Goal: Contribute content: Add original content to the website for others to see

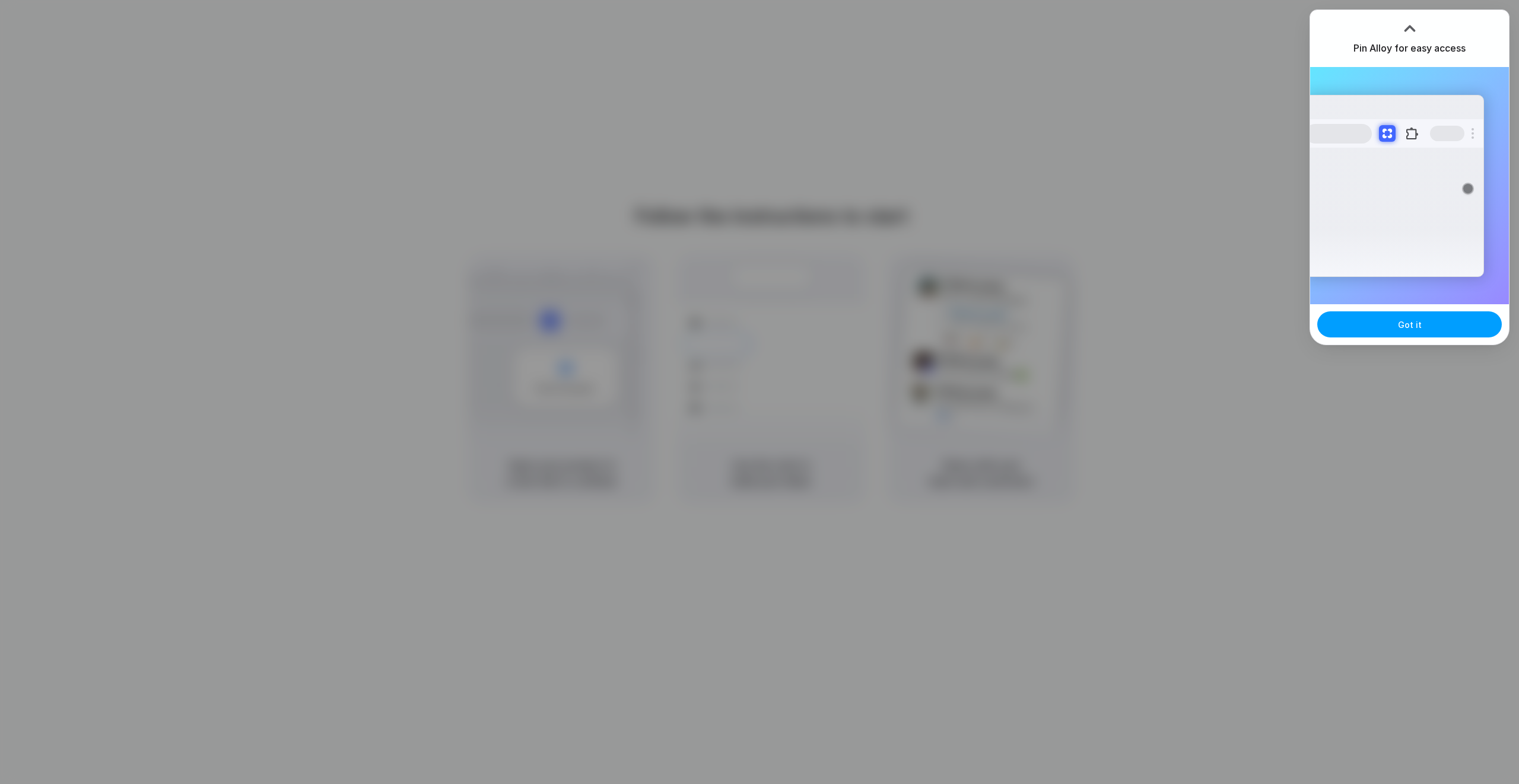
click at [1394, 330] on button "Got it" at bounding box center [1409, 324] width 185 height 26
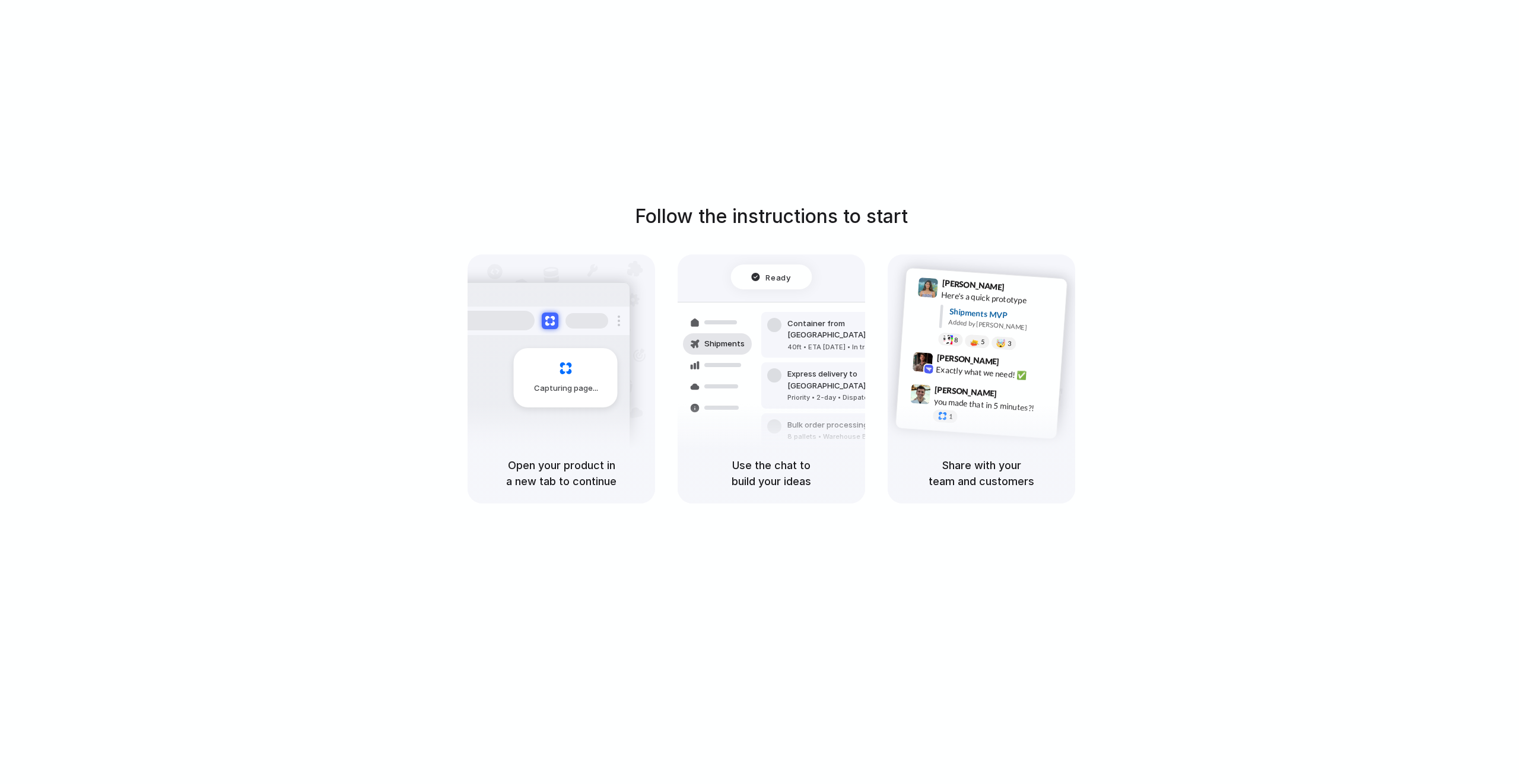
click at [1025, 127] on div "Follow the instructions to start Capturing page Open your product in a new tab …" at bounding box center [772, 404] width 1543 height 807
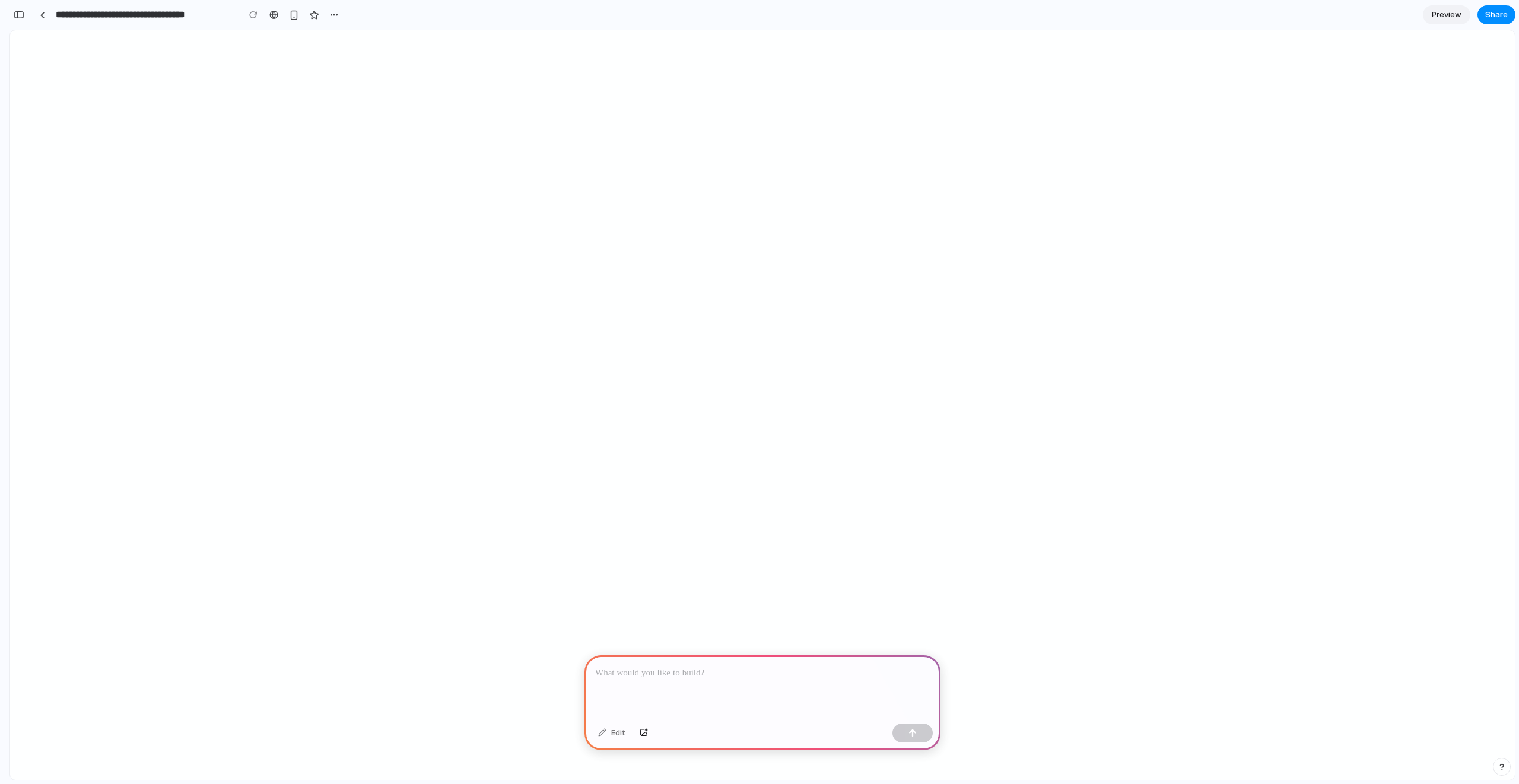
click at [675, 680] on div at bounding box center [762, 686] width 356 height 63
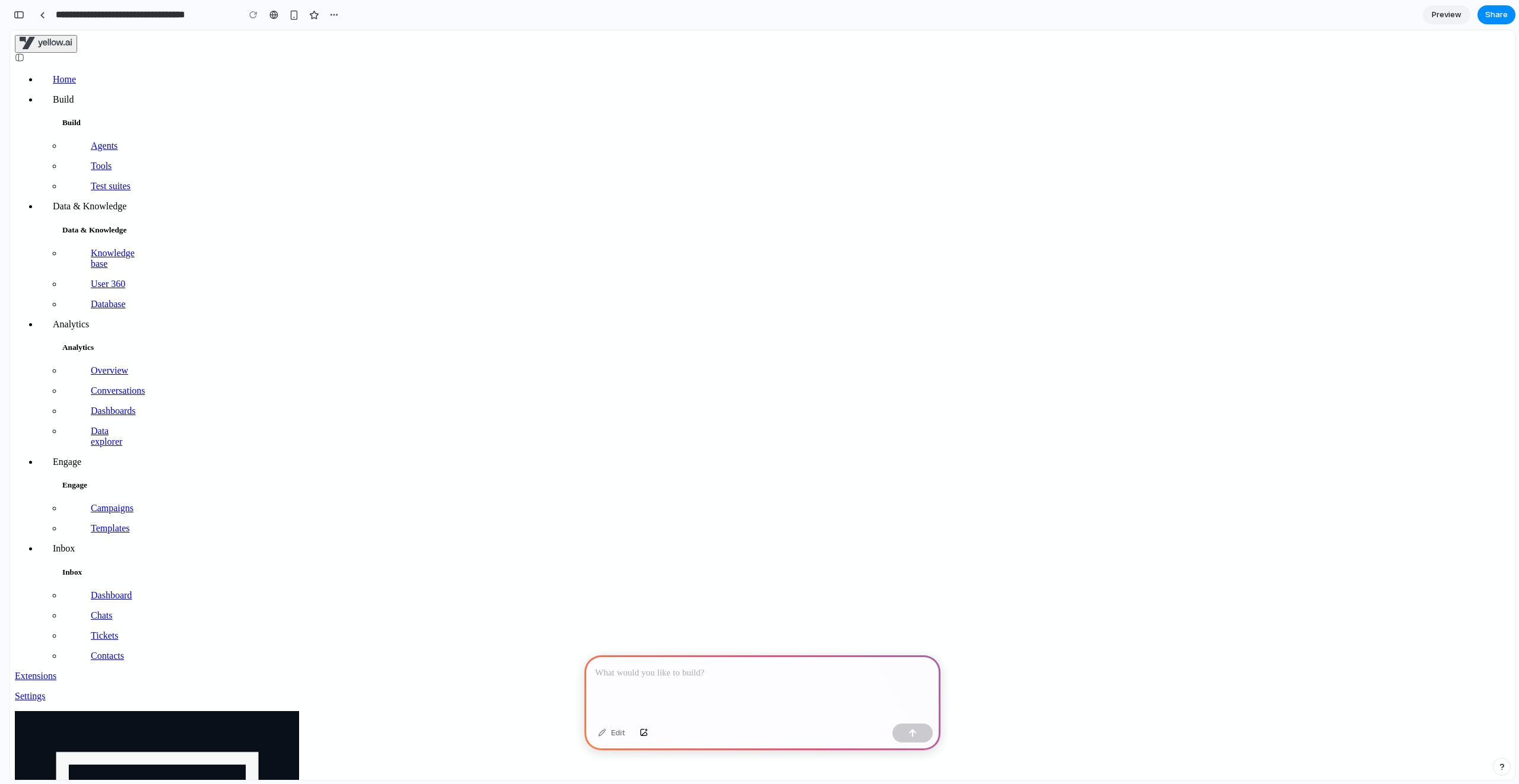
click at [690, 657] on div at bounding box center [762, 686] width 356 height 63
drag, startPoint x: 843, startPoint y: 335, endPoint x: 932, endPoint y: 319, distance: 90.4
click at [695, 669] on p at bounding box center [760, 673] width 330 height 14
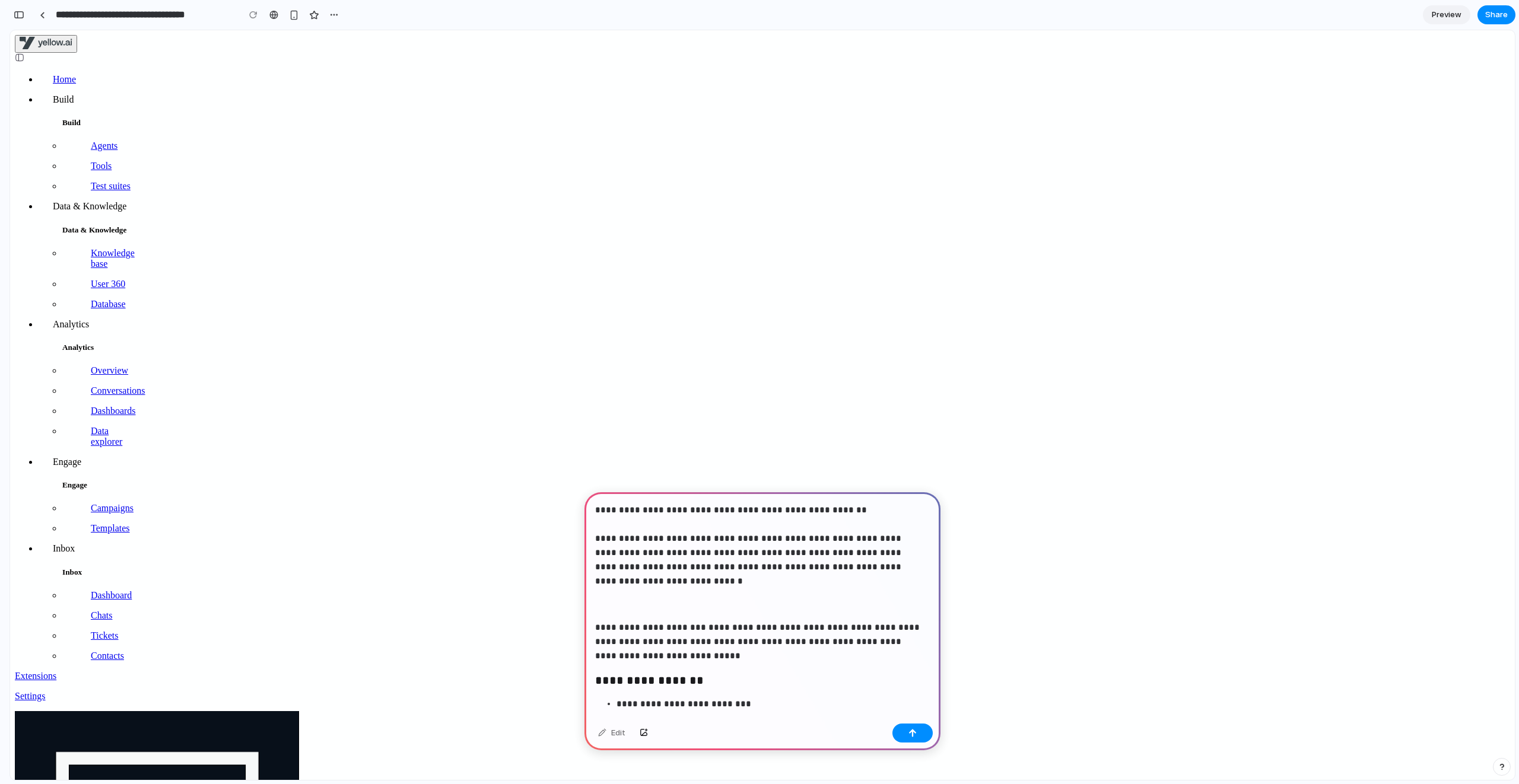
scroll to position [1310, 0]
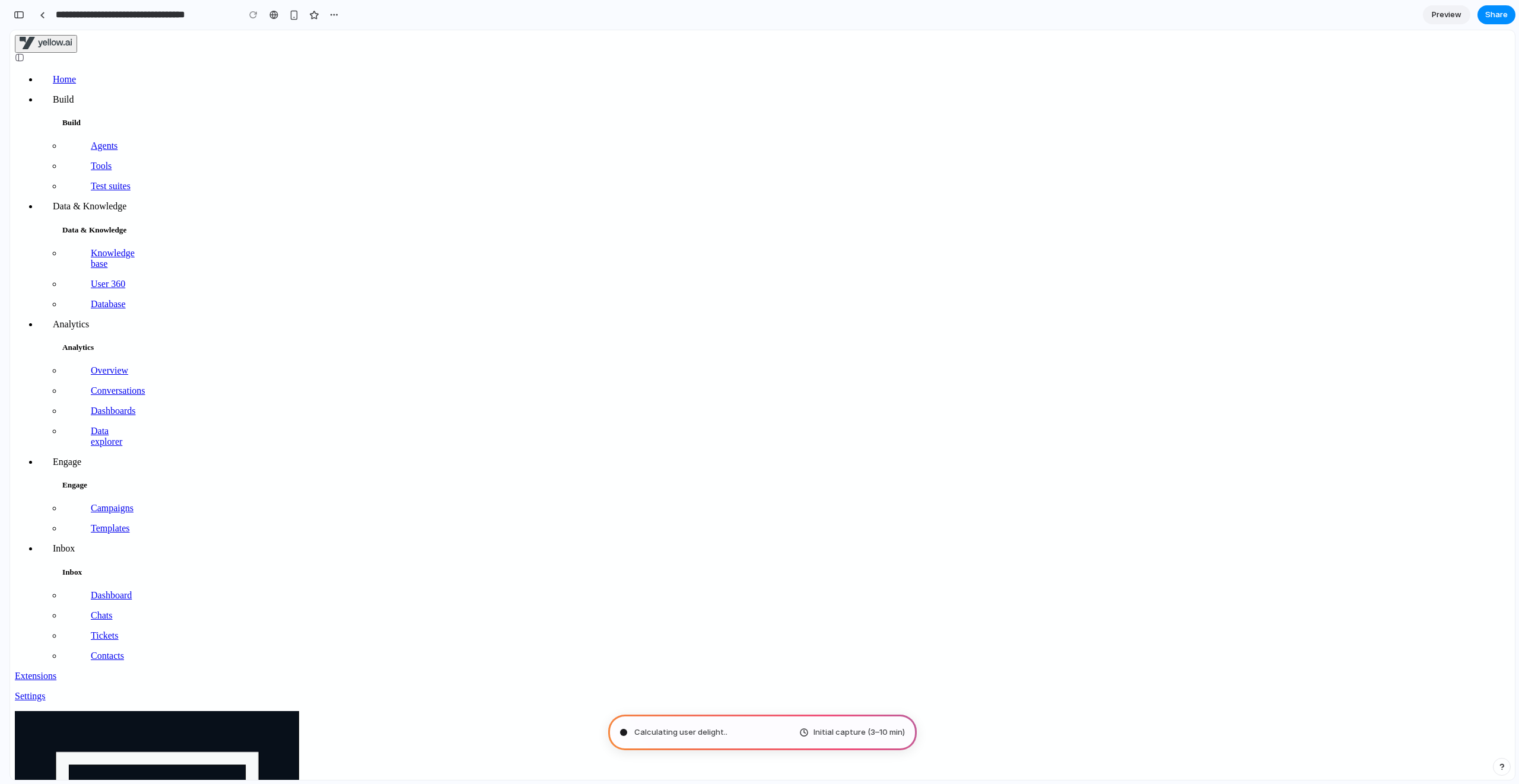
drag, startPoint x: 883, startPoint y: 153, endPoint x: 720, endPoint y: 158, distance: 163.1
drag, startPoint x: 509, startPoint y: 110, endPoint x: 950, endPoint y: 45, distance: 445.8
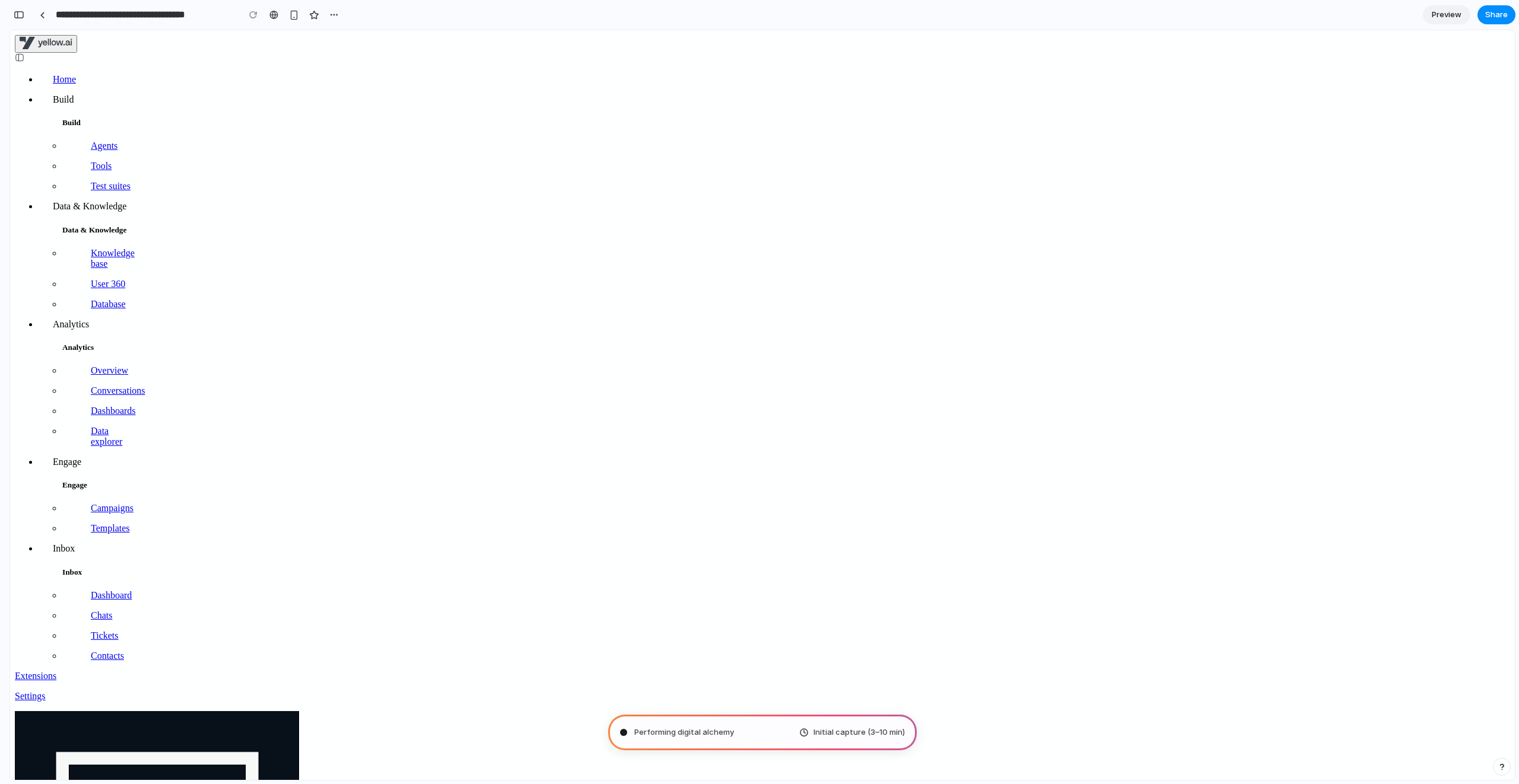
scroll to position [0, 0]
type input "**********"
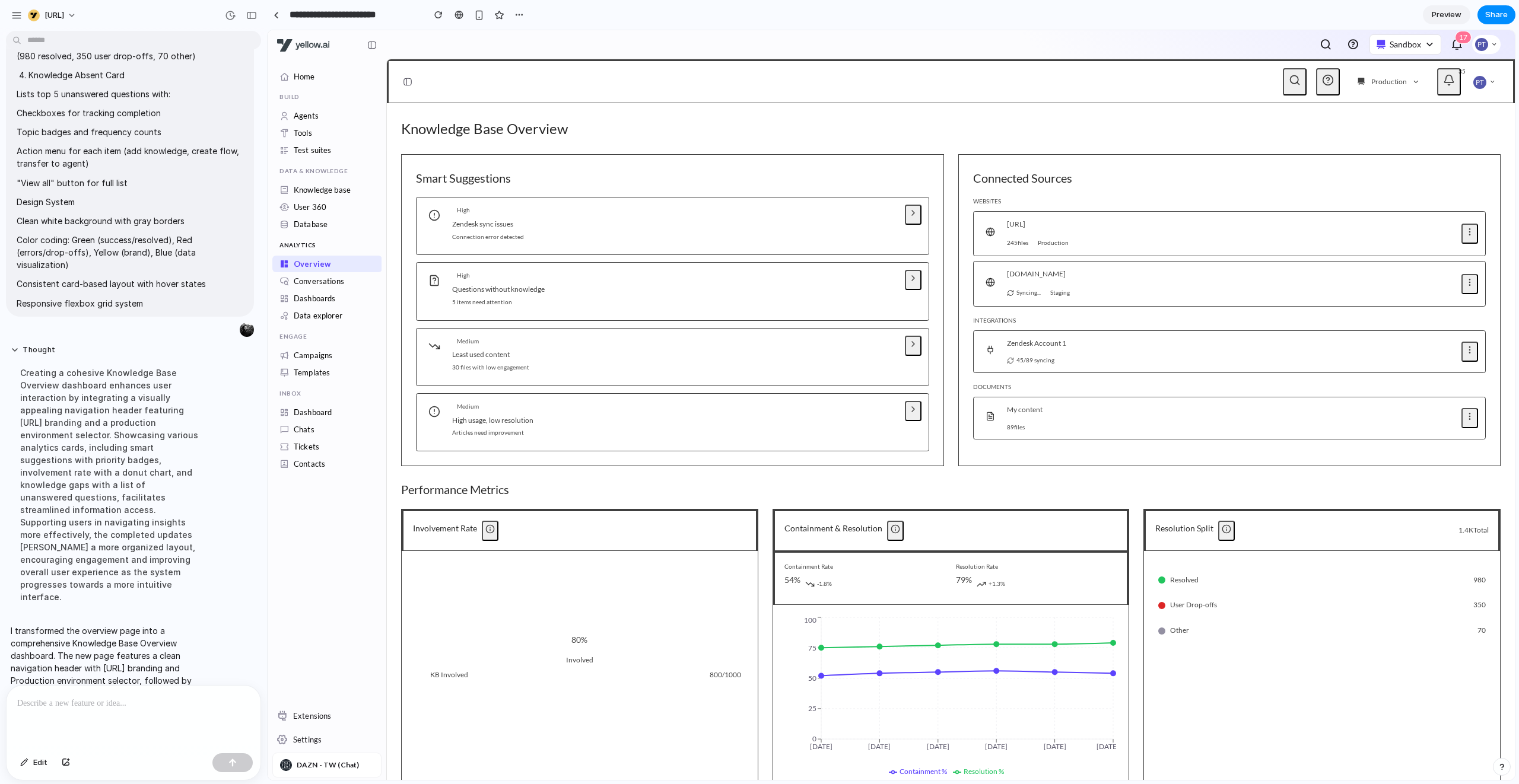
scroll to position [842, 0]
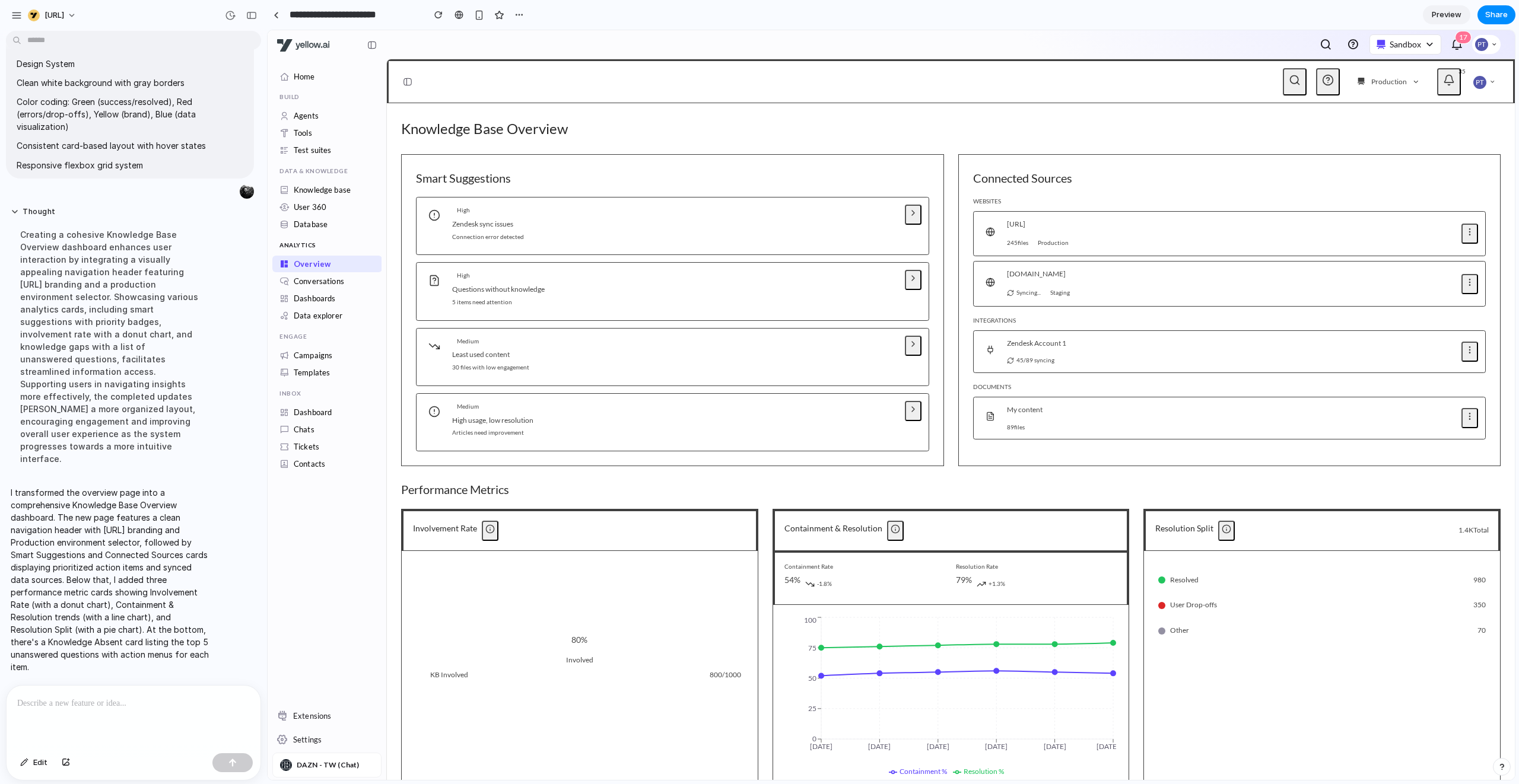
click at [58, 707] on div at bounding box center [133, 717] width 254 height 63
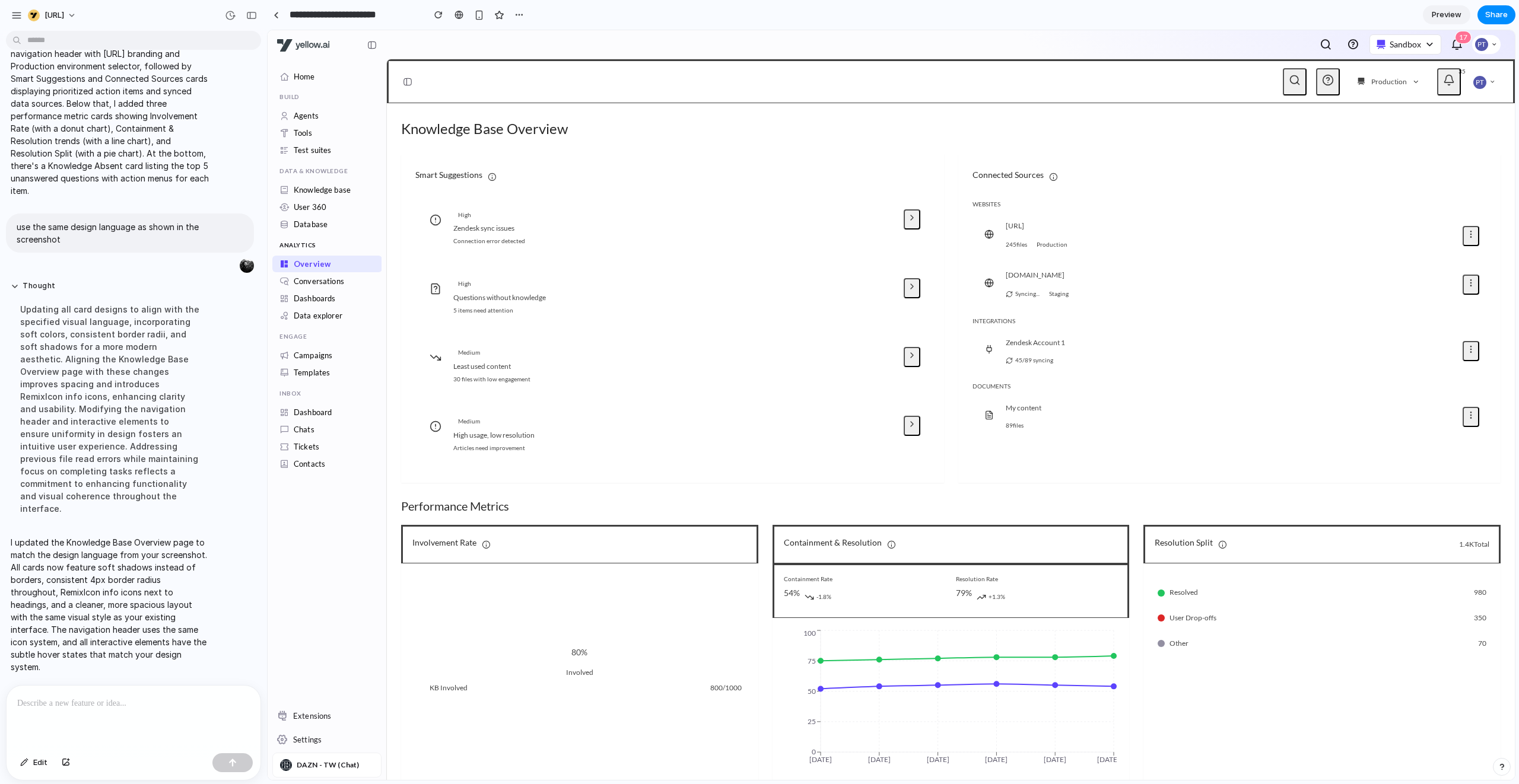
scroll to position [349, 0]
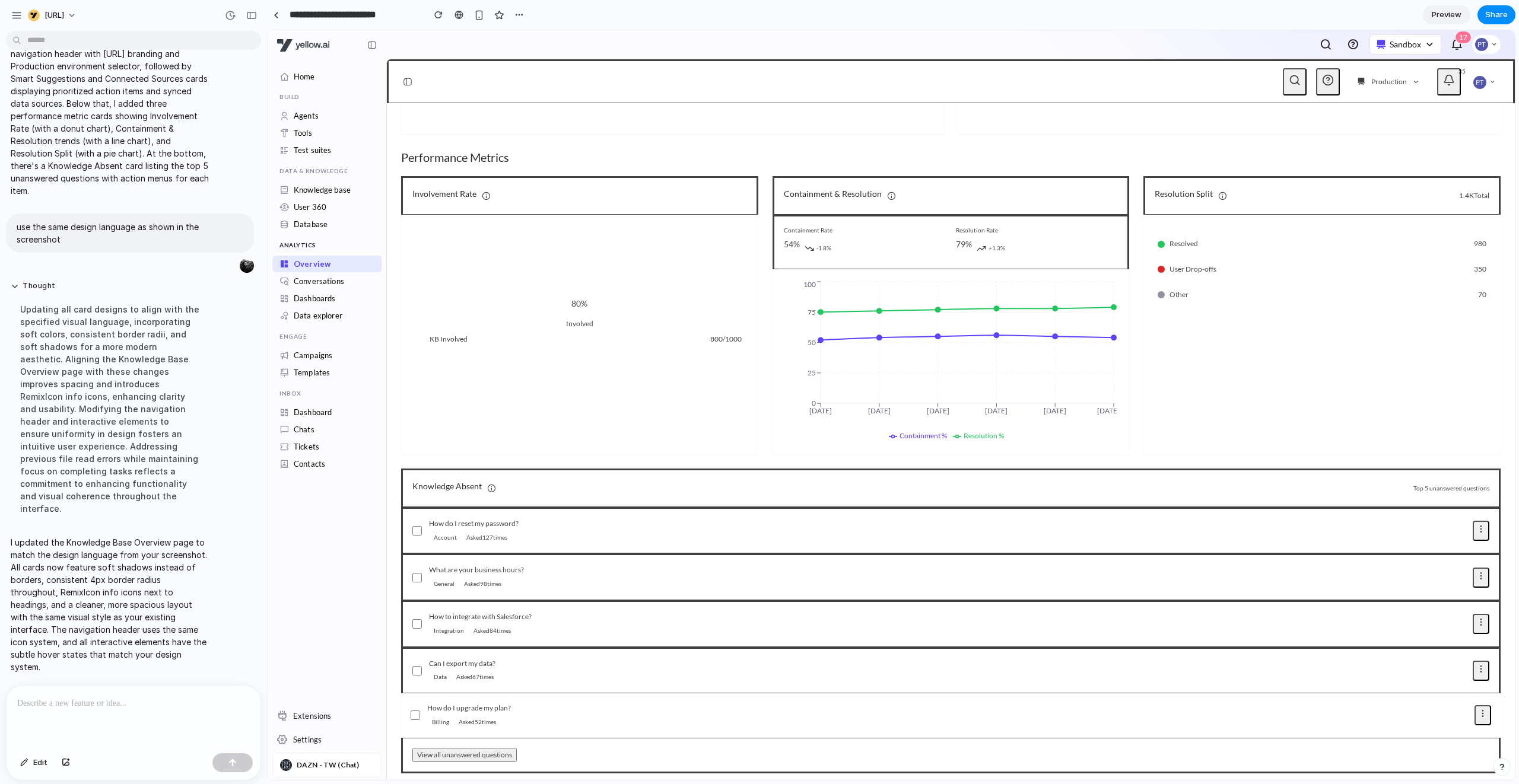
click at [371, 47] on img at bounding box center [372, 45] width 9 height 9
drag, startPoint x: 371, startPoint y: 46, endPoint x: 311, endPoint y: 53, distance: 60.4
click at [311, 53] on div at bounding box center [326, 45] width 109 height 23
click at [410, 83] on img at bounding box center [408, 81] width 9 height 9
click at [409, 81] on img at bounding box center [408, 81] width 9 height 9
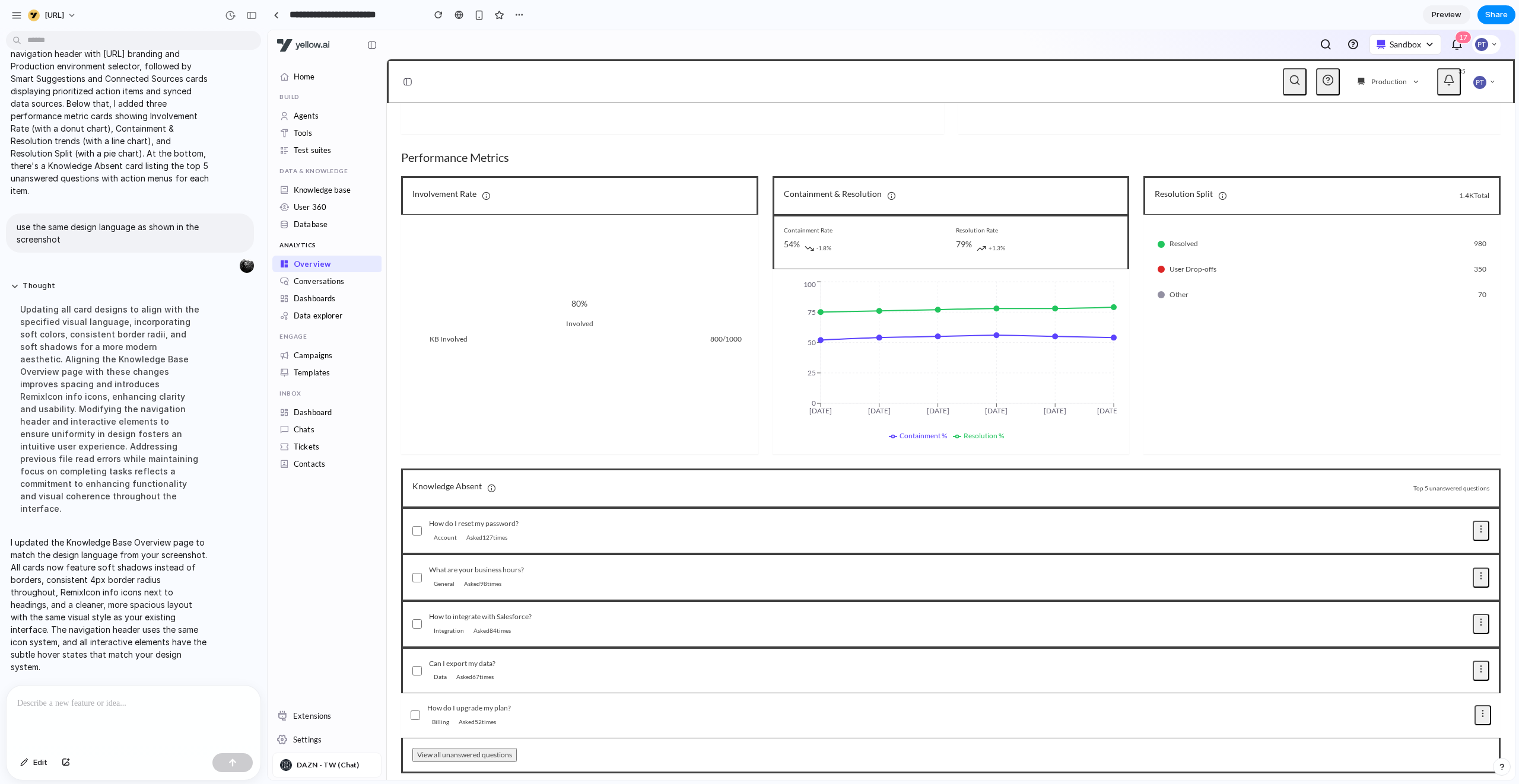
click at [374, 47] on img at bounding box center [372, 45] width 9 height 9
click at [343, 78] on link "Home" at bounding box center [331, 76] width 103 height 16
click at [318, 115] on link "Agents" at bounding box center [306, 115] width 25 height 9
click at [324, 145] on link "Test suites" at bounding box center [312, 150] width 38 height 9
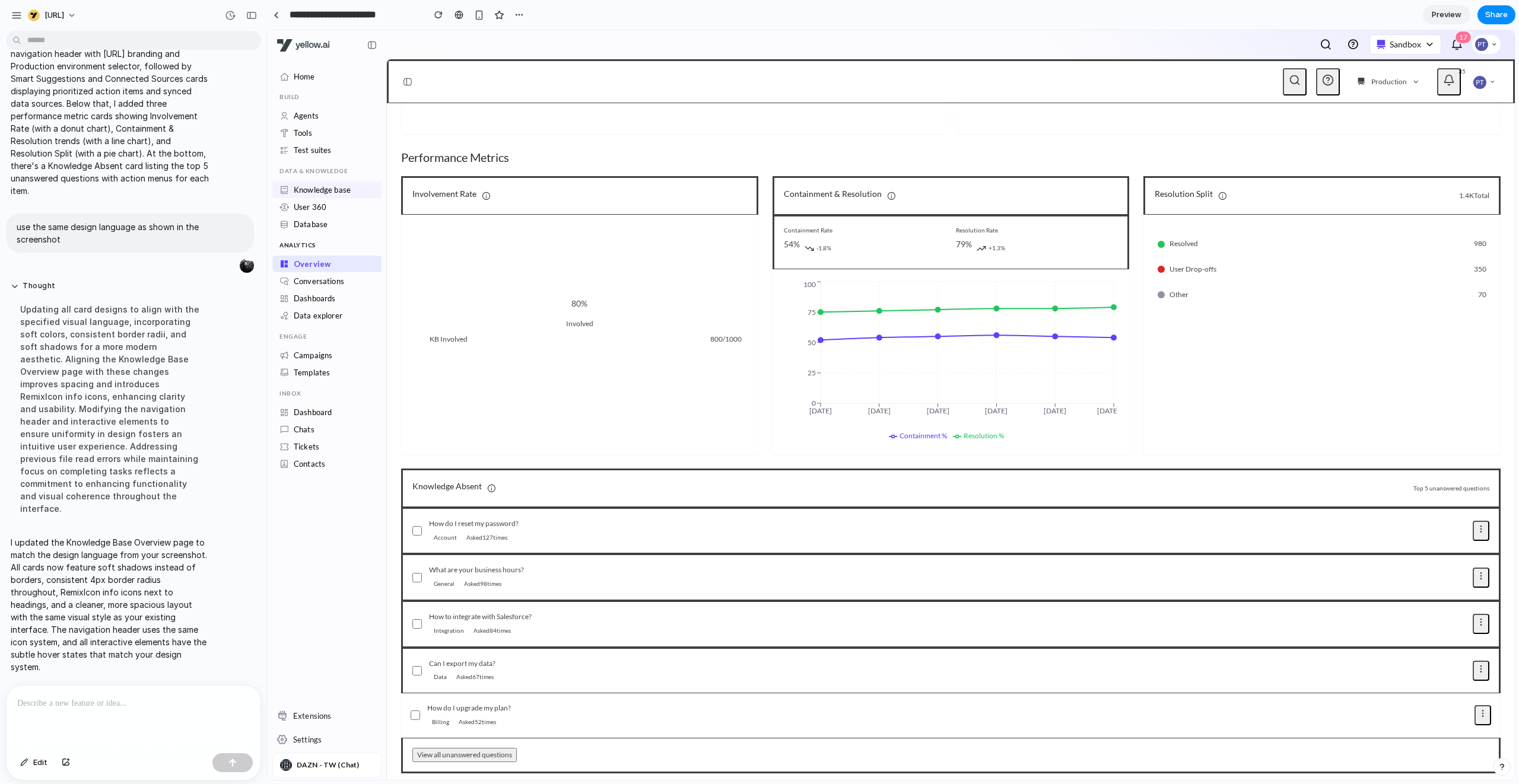
click at [321, 187] on link "Knowledge base" at bounding box center [322, 189] width 57 height 9
click at [321, 276] on link "Conversations" at bounding box center [318, 281] width 51 height 9
click at [321, 300] on link "Dashboards" at bounding box center [314, 298] width 42 height 9
click at [320, 315] on link "Data explorer" at bounding box center [318, 315] width 48 height 9
click at [496, 738] on div "View all unanswered questions" at bounding box center [950, 756] width 1099 height 36
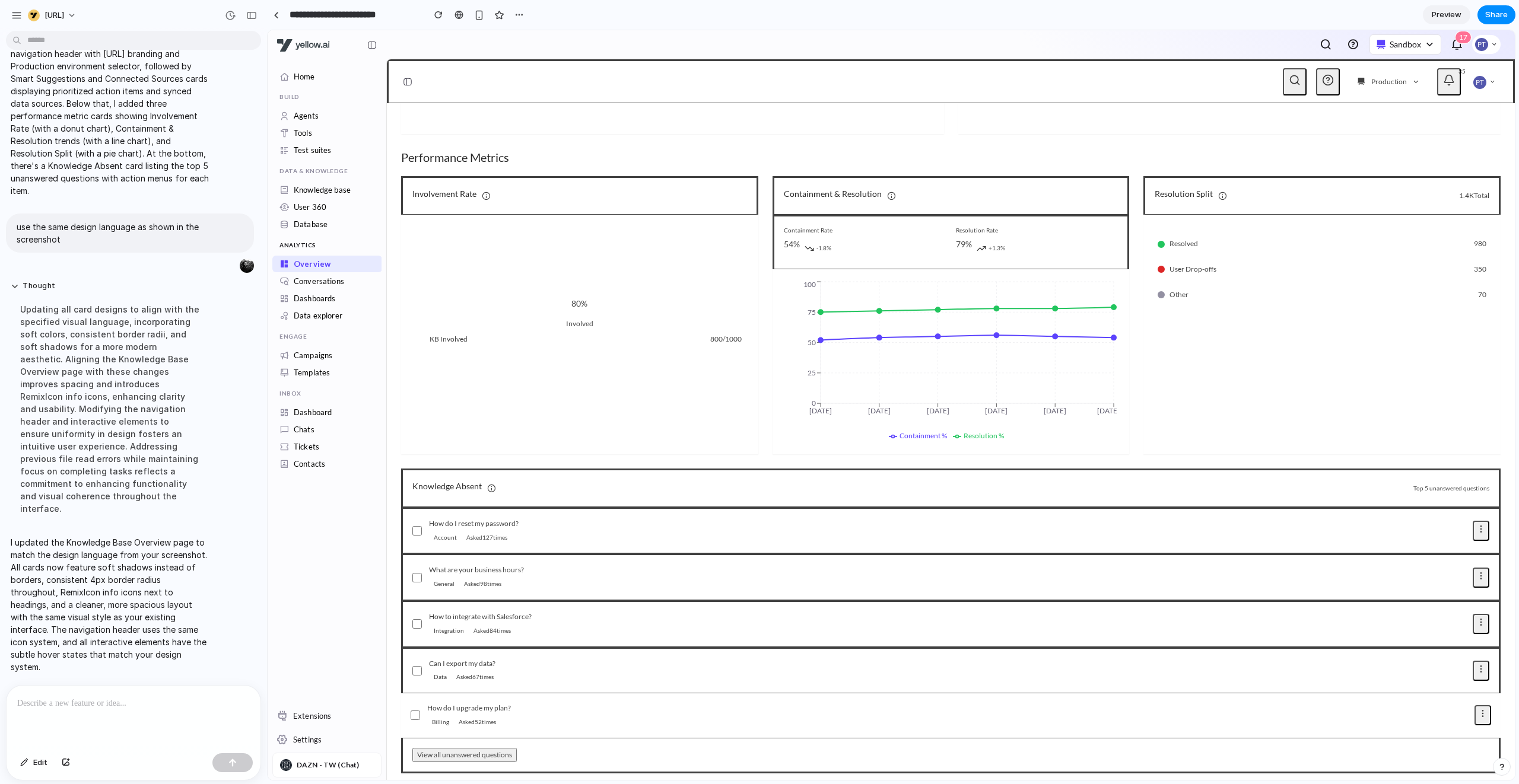
click at [495, 748] on button "View all unanswered questions" at bounding box center [465, 755] width 105 height 15
click at [311, 768] on p "DAZN - TW (Chat)" at bounding box center [327, 765] width 62 height 11
click at [1476, 571] on icon at bounding box center [1481, 575] width 9 height 9
click at [1451, 595] on button "Add knowledge" at bounding box center [1456, 608] width 65 height 34
click at [1473, 525] on button at bounding box center [1481, 530] width 16 height 20
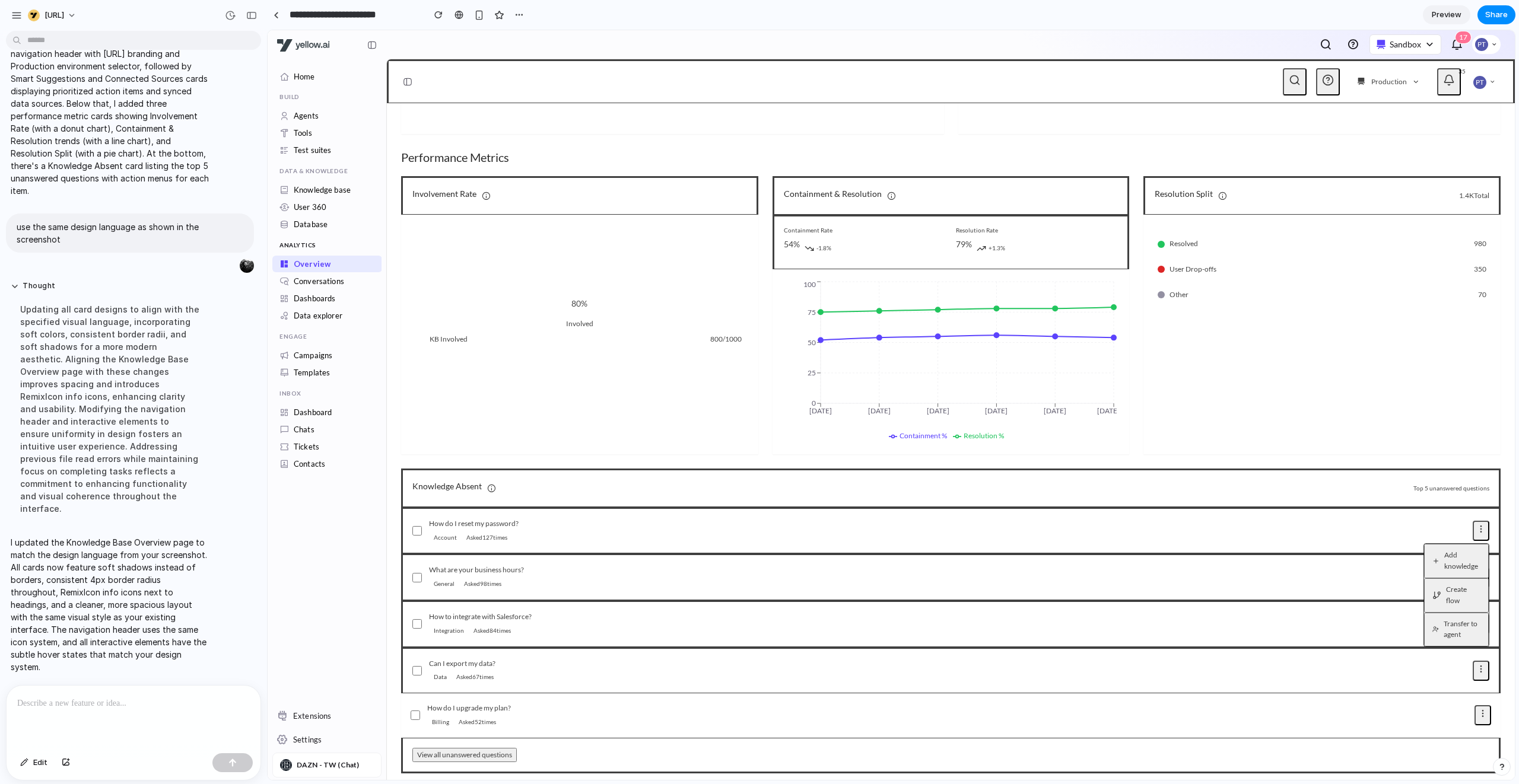
click at [1451, 550] on button "Add knowledge" at bounding box center [1456, 561] width 65 height 34
click at [1440, 580] on button "Create flow" at bounding box center [1456, 595] width 65 height 34
click at [1435, 545] on button "Add knowledge" at bounding box center [1456, 561] width 65 height 34
click at [1412, 446] on div "Resolved 980 User Drop-offs 350 Other 70" at bounding box center [1322, 335] width 357 height 240
click at [1476, 524] on icon at bounding box center [1481, 528] width 9 height 9
